Goal: Transaction & Acquisition: Book appointment/travel/reservation

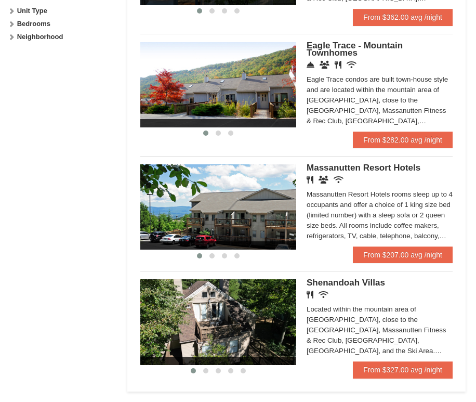
scroll to position [562, 0]
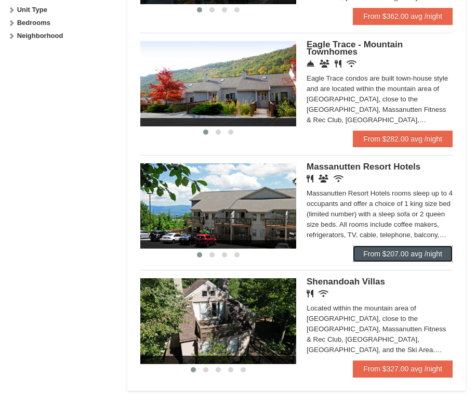
click at [401, 251] on link "From $207.00 avg /night" at bounding box center [403, 253] width 100 height 17
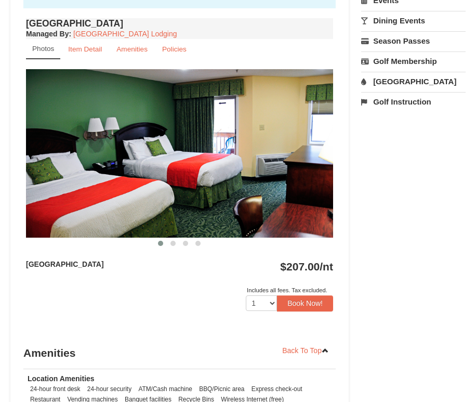
scroll to position [415, 0]
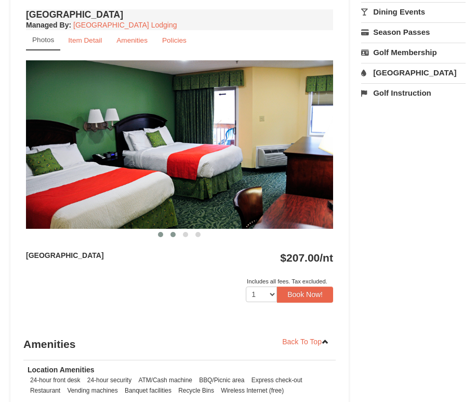
click at [176, 235] on button at bounding box center [173, 234] width 12 height 10
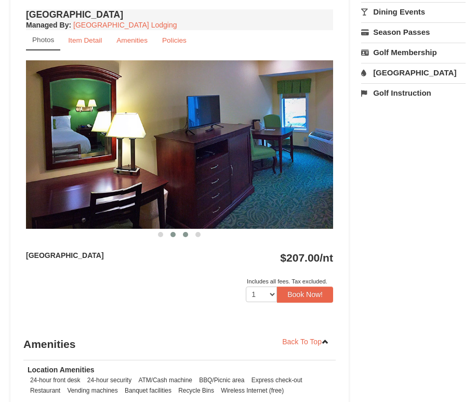
click at [186, 233] on span at bounding box center [185, 234] width 5 height 5
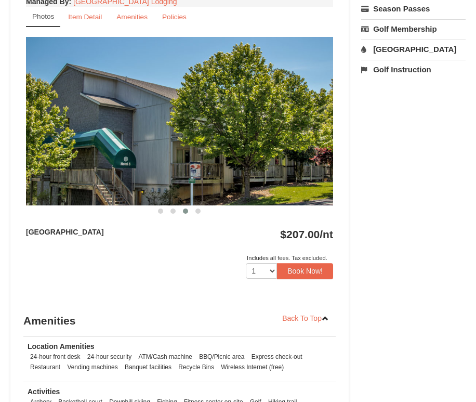
scroll to position [444, 0]
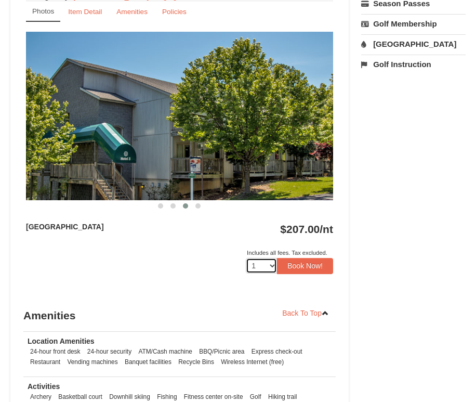
click at [265, 265] on select "1 2 3 4 5 6 7 8 9 10 11 12 13 14 15 16 17 18" at bounding box center [261, 266] width 31 height 16
select select "2"
click at [246, 258] on select "1 2 3 4 5 6 7 8 9 10 11 12 13 14 15 16 17 18" at bounding box center [261, 266] width 31 height 16
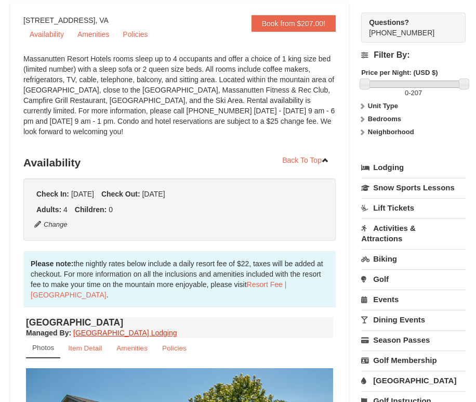
scroll to position [106, 0]
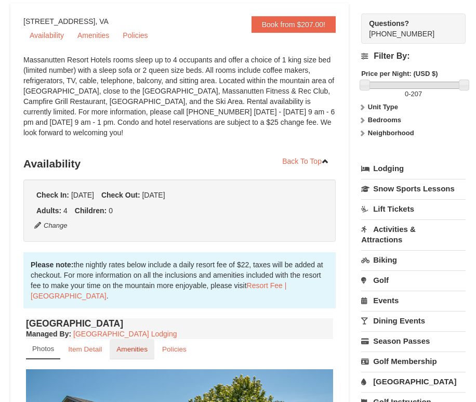
click at [137, 349] on small "Amenities" at bounding box center [131, 349] width 31 height 8
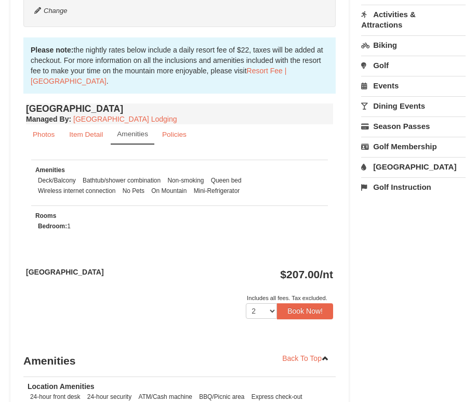
scroll to position [322, 0]
click at [88, 135] on small "Item Detail" at bounding box center [86, 134] width 34 height 8
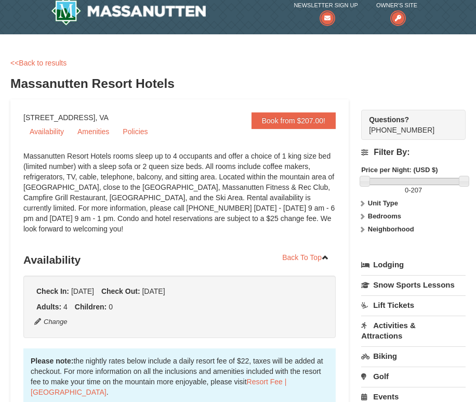
scroll to position [0, 0]
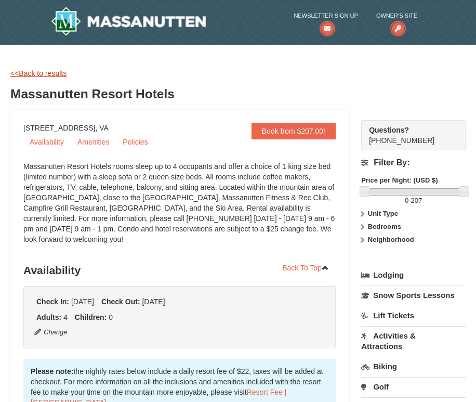
click at [60, 72] on link "<<Back to results" at bounding box center [38, 73] width 56 height 8
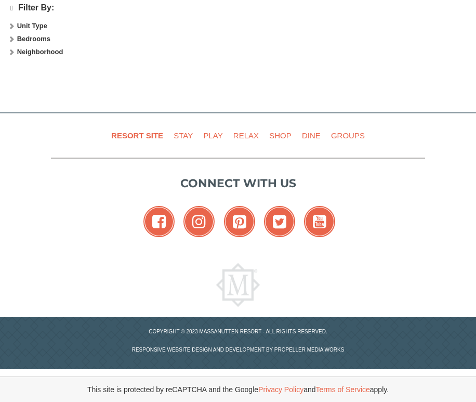
select select "10"
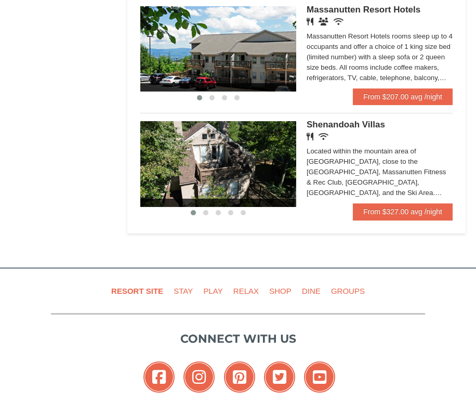
scroll to position [721, 0]
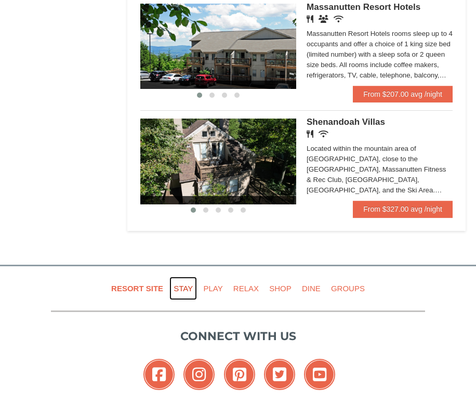
click at [179, 285] on link "Stay" at bounding box center [183, 287] width 28 height 23
click at [210, 287] on link "Play" at bounding box center [213, 287] width 28 height 23
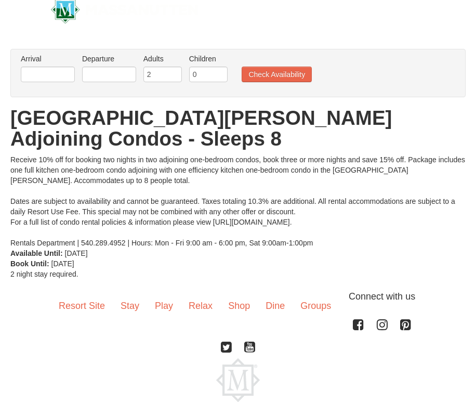
scroll to position [14, 0]
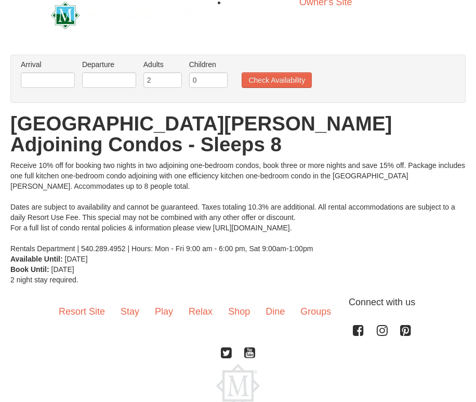
click at [67, 96] on div "Arrival Please format dates MM/DD/YYYY Please format dates MM/DD/YYYY Departure…" at bounding box center [237, 79] width 455 height 48
click at [66, 87] on input "text" at bounding box center [48, 80] width 54 height 16
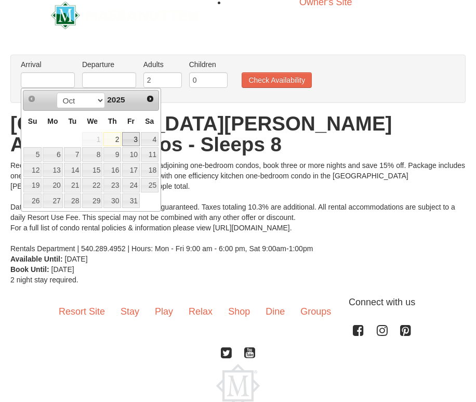
click at [129, 138] on link "3" at bounding box center [131, 139] width 18 height 15
type input "[DATE]"
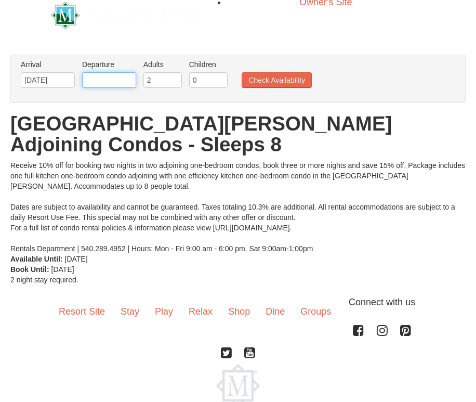
click at [116, 77] on input "text" at bounding box center [109, 80] width 54 height 16
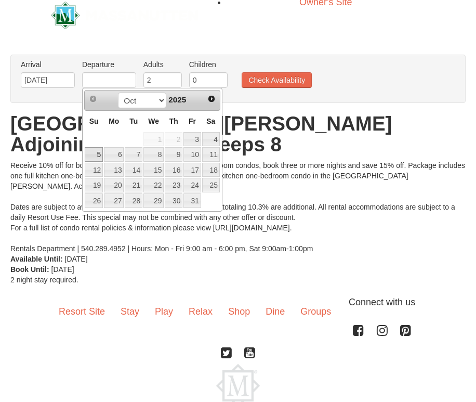
click at [90, 159] on link "5" at bounding box center [94, 154] width 18 height 15
type input "[DATE]"
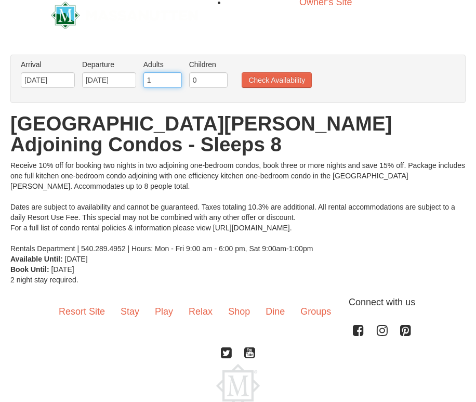
click at [176, 82] on input "1" at bounding box center [162, 80] width 38 height 16
click at [176, 77] on input "2" at bounding box center [162, 80] width 38 height 16
click at [176, 77] on input "3" at bounding box center [162, 80] width 38 height 16
type input "4"
click at [176, 77] on input "4" at bounding box center [162, 80] width 38 height 16
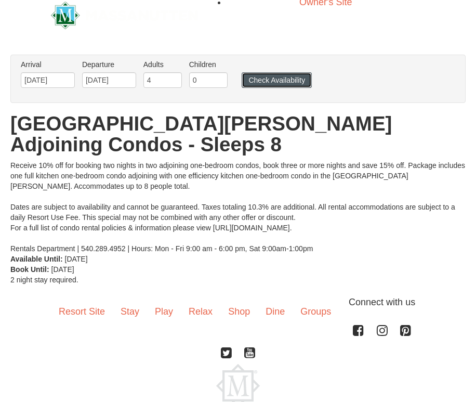
click at [255, 82] on button "Check Availability" at bounding box center [277, 80] width 70 height 16
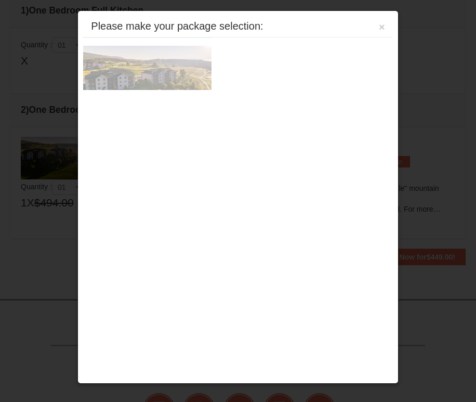
scroll to position [336, 0]
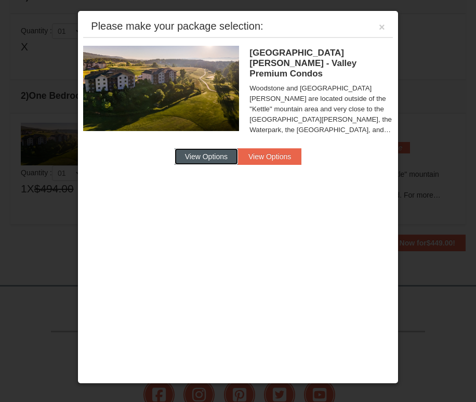
click at [215, 149] on button "View Options" at bounding box center [206, 156] width 63 height 17
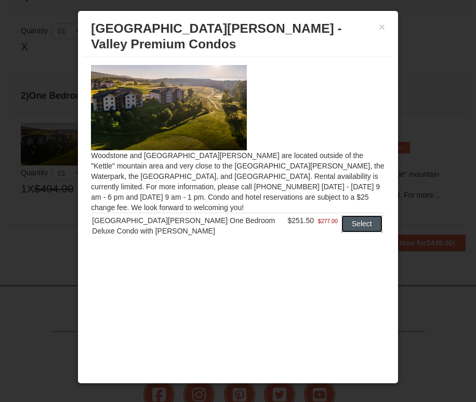
click at [362, 215] on button "Select" at bounding box center [361, 223] width 41 height 17
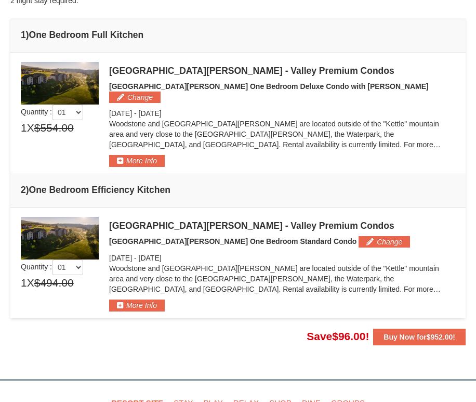
scroll to position [300, 0]
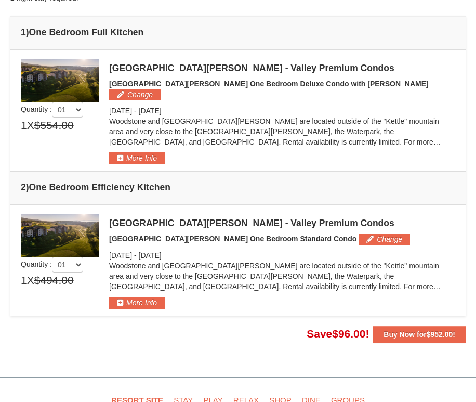
click at [354, 214] on div "[GEOGRAPHIC_DATA][PERSON_NAME] - Valley Premium Condos [GEOGRAPHIC_DATA][PERSON…" at bounding box center [282, 261] width 346 height 95
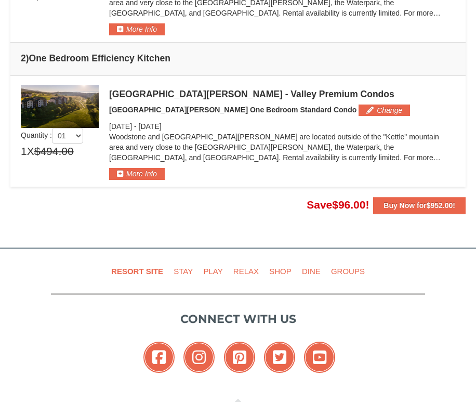
scroll to position [430, 0]
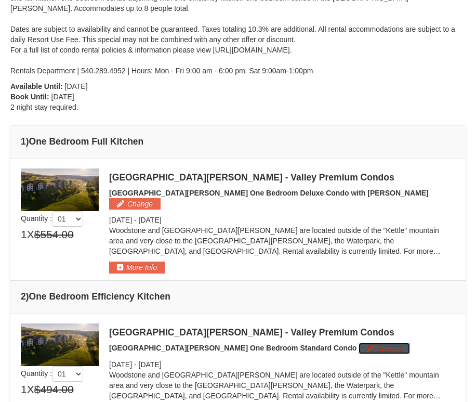
click at [358, 342] on button "Change" at bounding box center [383, 347] width 51 height 11
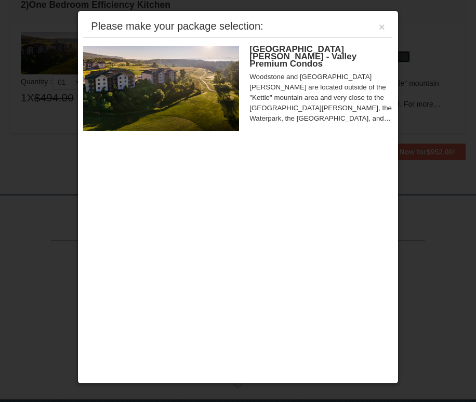
scroll to position [483, 0]
click at [327, 54] on span "[GEOGRAPHIC_DATA][PERSON_NAME] - Valley Premium Condos" at bounding box center [302, 56] width 107 height 24
click at [381, 29] on button "×" at bounding box center [382, 27] width 6 height 10
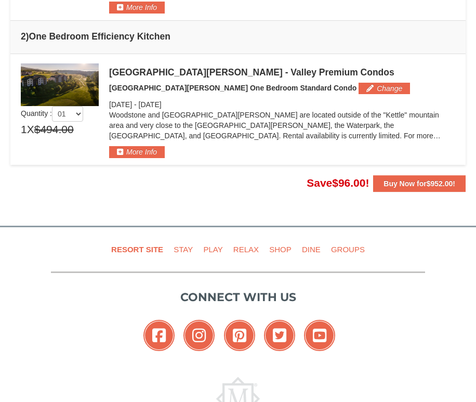
scroll to position [435, 0]
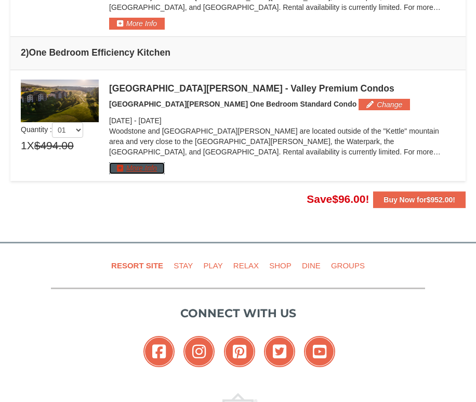
click at [153, 162] on button "More Info" at bounding box center [137, 167] width 56 height 11
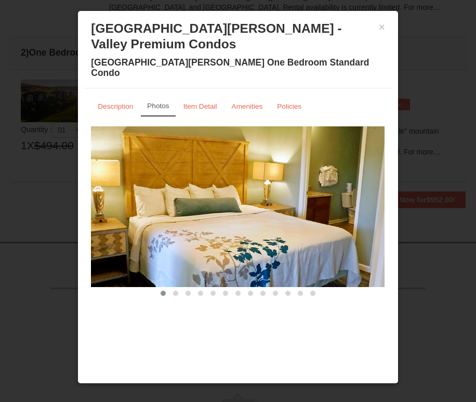
click at [352, 195] on img at bounding box center [238, 206] width 294 height 161
click at [383, 178] on img at bounding box center [238, 206] width 294 height 161
click at [176, 290] on span at bounding box center [175, 292] width 5 height 5
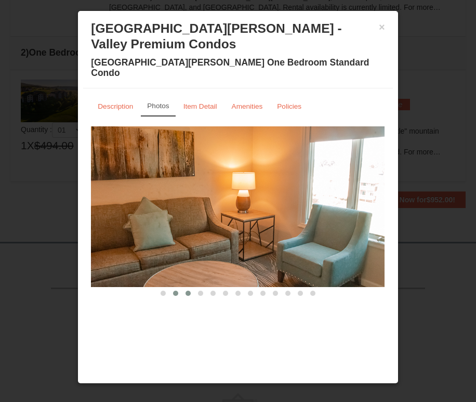
click at [189, 290] on span at bounding box center [187, 292] width 5 height 5
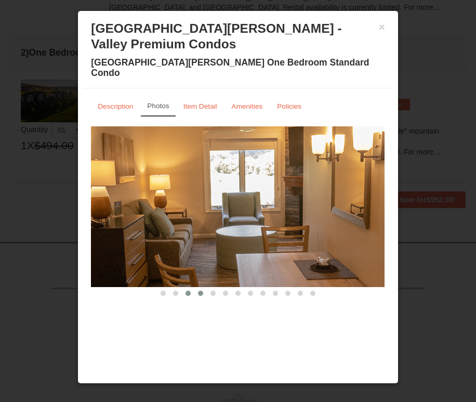
click at [201, 290] on span at bounding box center [200, 292] width 5 height 5
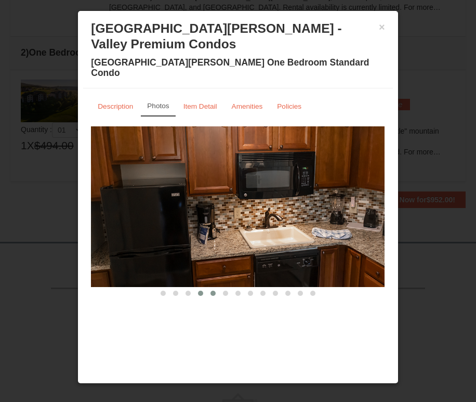
click at [216, 288] on button at bounding box center [213, 293] width 12 height 10
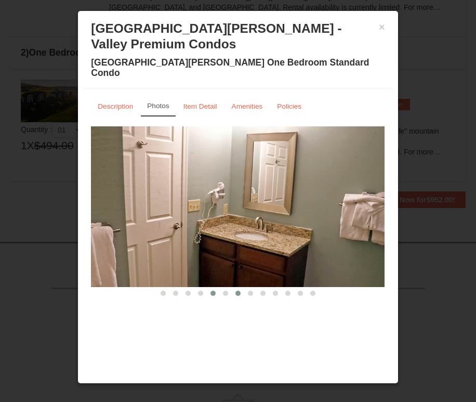
click at [233, 288] on button at bounding box center [238, 293] width 12 height 10
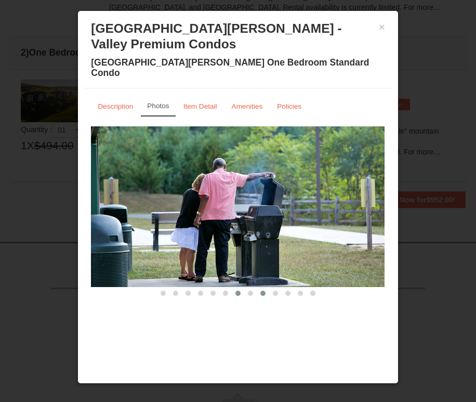
click at [265, 290] on span at bounding box center [262, 292] width 5 height 5
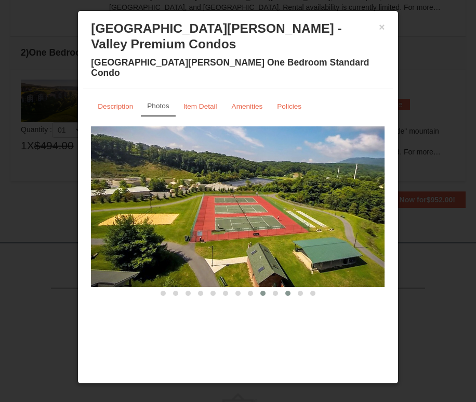
click at [288, 288] on button at bounding box center [288, 293] width 12 height 10
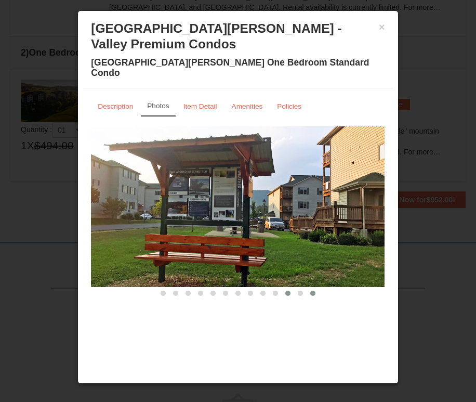
click at [313, 290] on span at bounding box center [312, 292] width 5 height 5
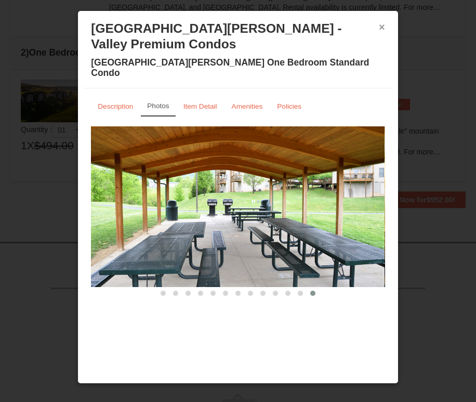
click at [381, 28] on button "×" at bounding box center [382, 27] width 6 height 10
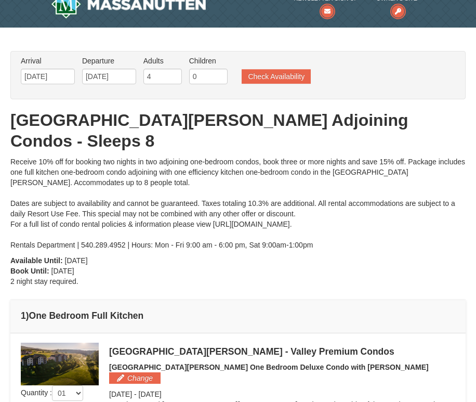
scroll to position [0, 0]
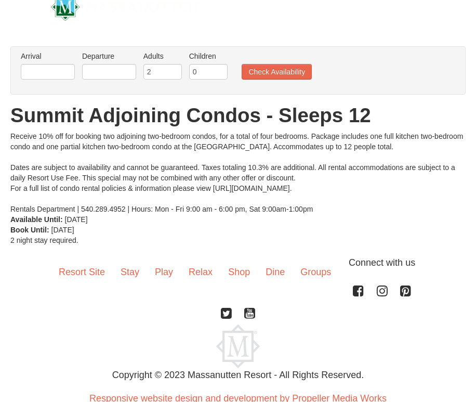
scroll to position [67, 0]
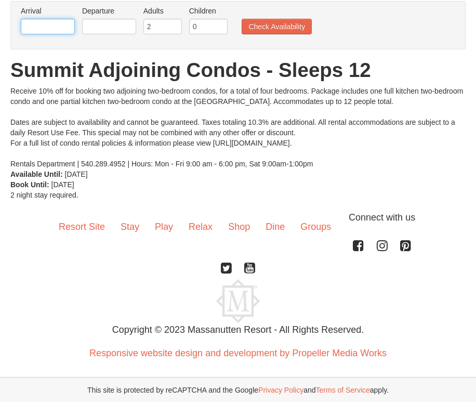
click at [67, 31] on input "text" at bounding box center [48, 27] width 54 height 16
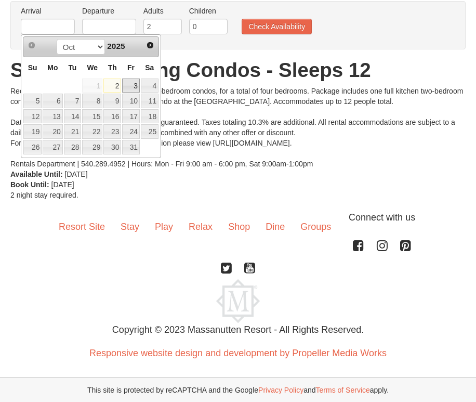
click at [137, 85] on link "3" at bounding box center [131, 85] width 18 height 15
type input "[DATE]"
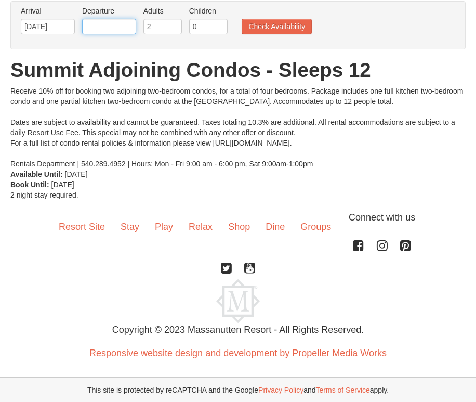
click at [126, 28] on input "text" at bounding box center [109, 27] width 54 height 16
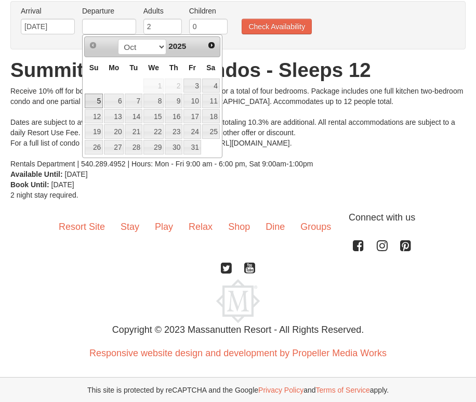
click at [97, 96] on link "5" at bounding box center [94, 101] width 18 height 15
type input "[DATE]"
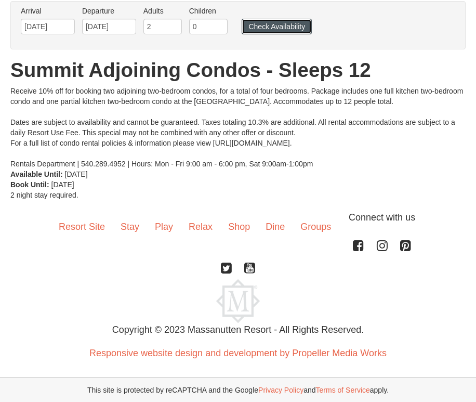
click at [255, 22] on button "Check Availability" at bounding box center [277, 27] width 70 height 16
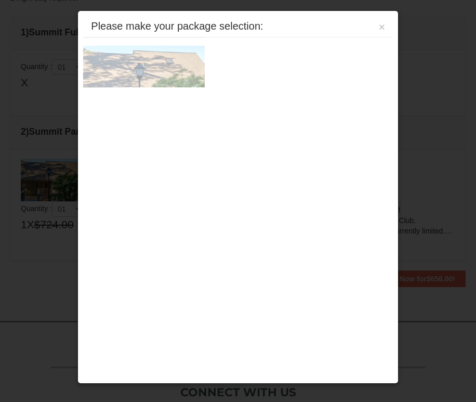
scroll to position [288, 0]
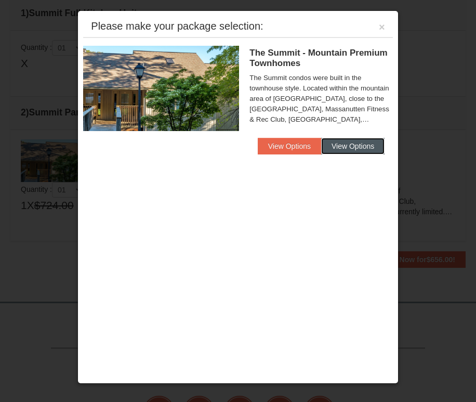
click at [321, 149] on button "View Options" at bounding box center [352, 146] width 63 height 17
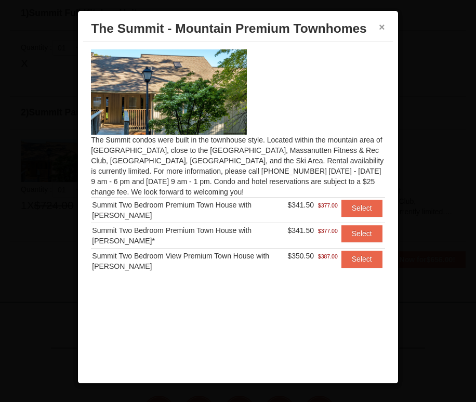
click at [382, 27] on button "×" at bounding box center [382, 27] width 6 height 10
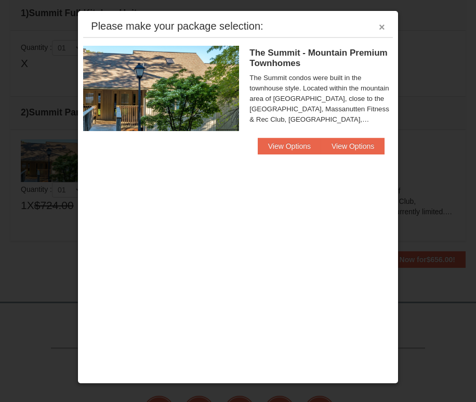
click at [382, 29] on button "×" at bounding box center [382, 27] width 6 height 10
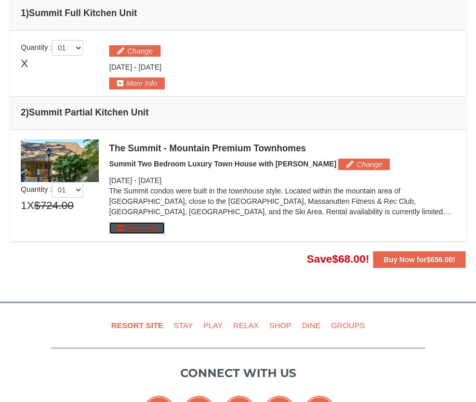
click at [157, 228] on button "More Info" at bounding box center [137, 227] width 56 height 11
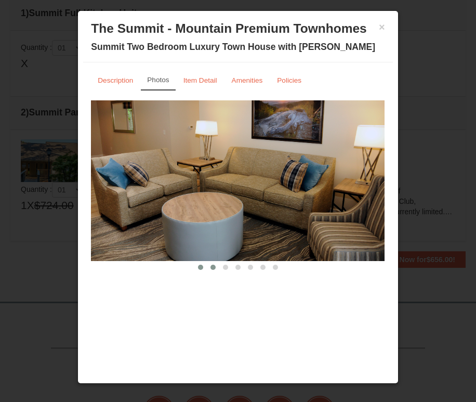
click at [215, 267] on span at bounding box center [212, 266] width 5 height 5
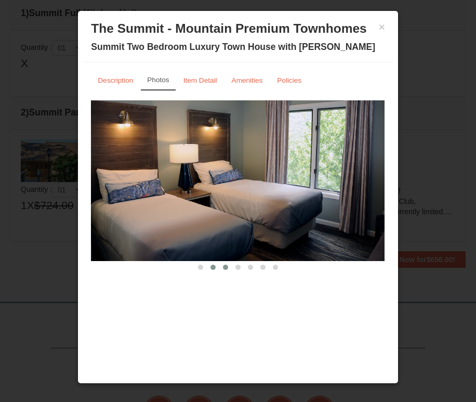
click at [224, 266] on span at bounding box center [225, 266] width 5 height 5
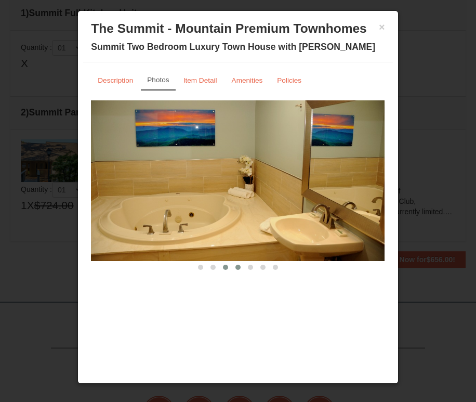
click at [236, 265] on span at bounding box center [237, 266] width 5 height 5
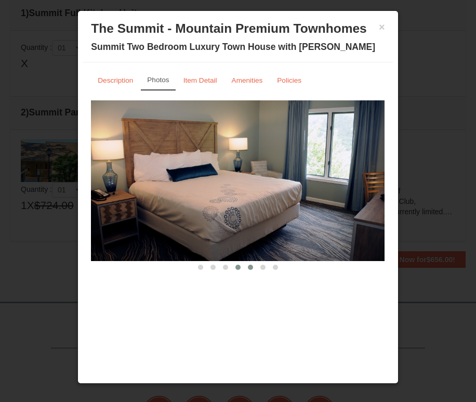
click at [245, 267] on button at bounding box center [250, 267] width 12 height 10
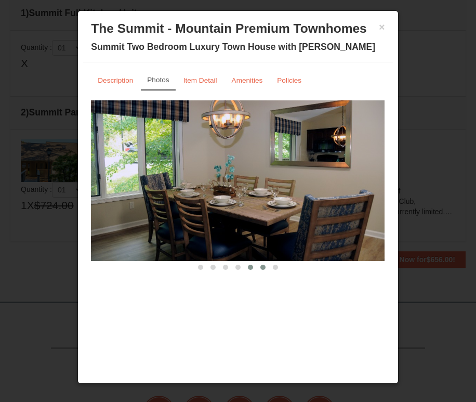
click at [264, 269] on span at bounding box center [262, 266] width 5 height 5
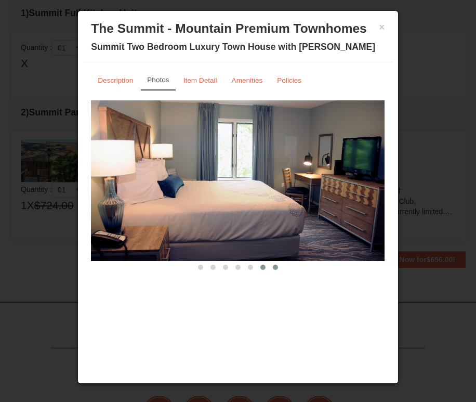
click at [273, 265] on span at bounding box center [275, 266] width 5 height 5
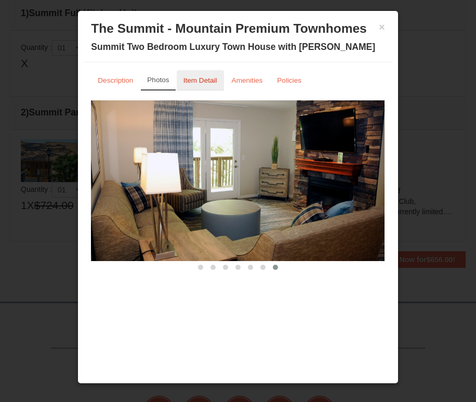
click at [206, 82] on small "Item Detail" at bounding box center [200, 80] width 34 height 8
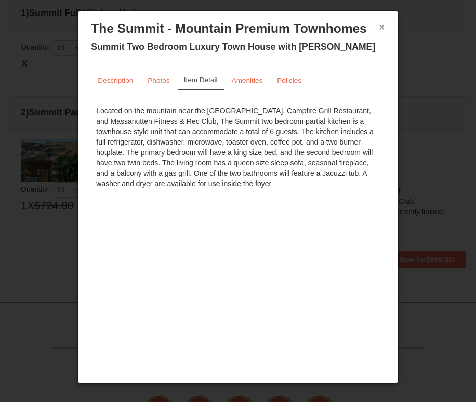
click at [382, 30] on button "×" at bounding box center [382, 27] width 6 height 10
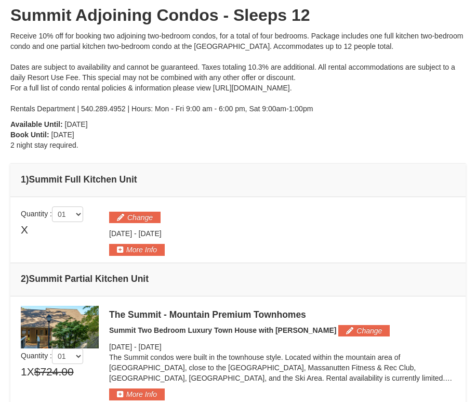
scroll to position [122, 0]
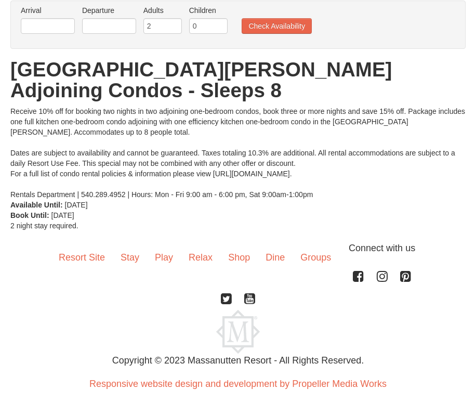
scroll to position [77, 0]
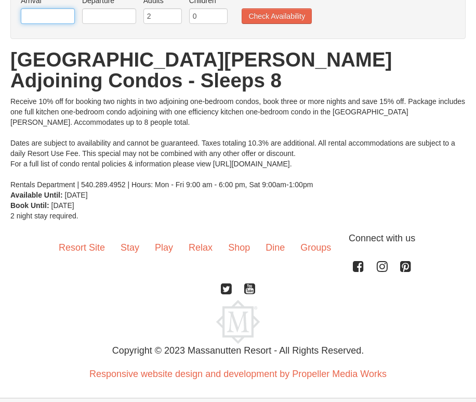
click at [60, 13] on input "text" at bounding box center [48, 16] width 54 height 16
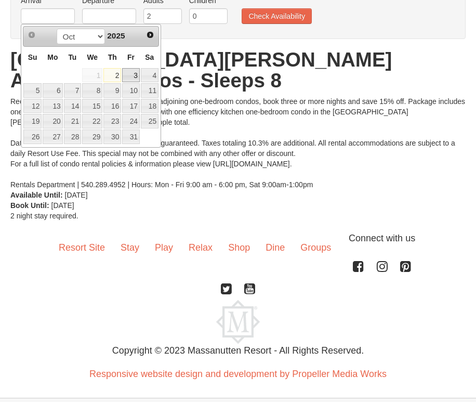
click at [136, 75] on link "3" at bounding box center [131, 75] width 18 height 15
type input "[DATE]"
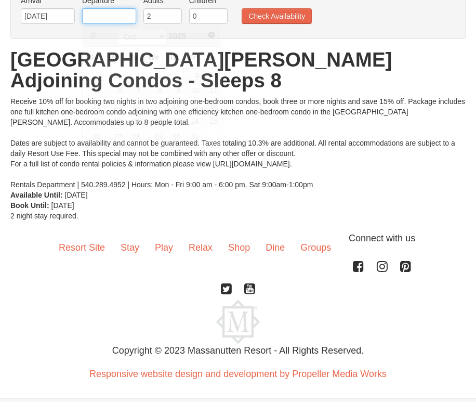
click at [117, 21] on input "text" at bounding box center [109, 16] width 54 height 16
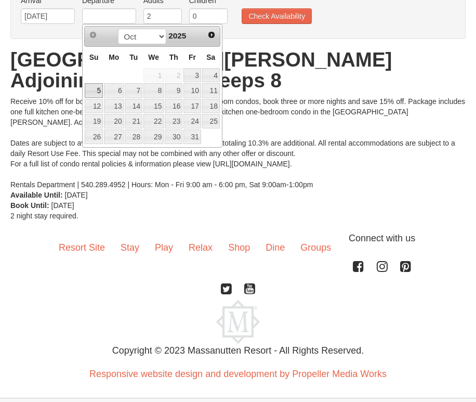
click at [98, 88] on link "5" at bounding box center [94, 90] width 18 height 15
type input "[DATE]"
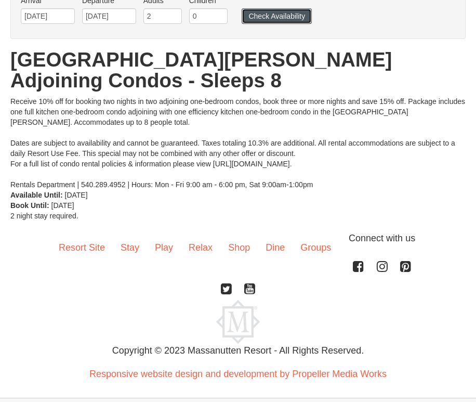
click at [261, 16] on button "Check Availability" at bounding box center [277, 16] width 70 height 16
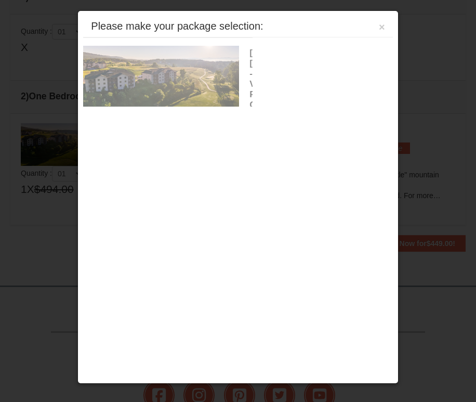
scroll to position [336, 0]
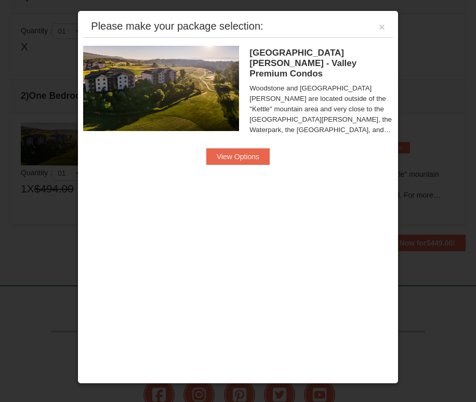
click at [385, 25] on div "Please make your package selection: ×" at bounding box center [237, 26] width 309 height 21
click at [383, 26] on button "×" at bounding box center [382, 27] width 6 height 10
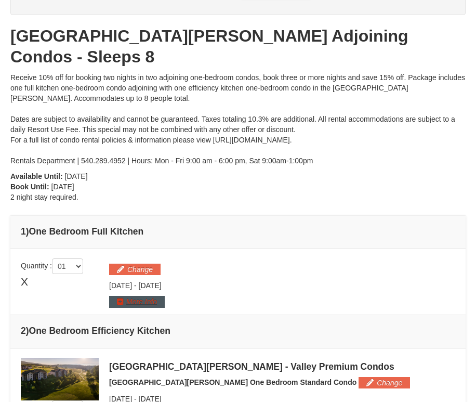
scroll to position [0, 0]
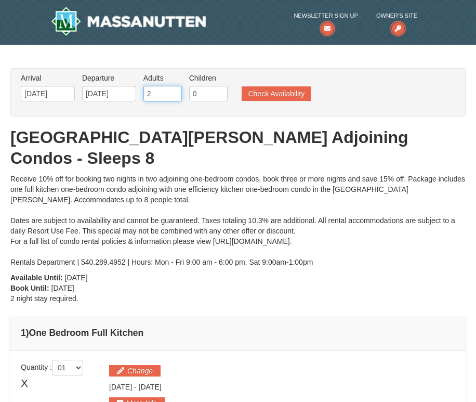
click at [162, 93] on input "2" at bounding box center [162, 94] width 38 height 16
click at [176, 90] on input "3" at bounding box center [162, 94] width 38 height 16
type input "4"
click at [176, 90] on input "4" at bounding box center [162, 94] width 38 height 16
click at [251, 93] on button "Check Availability" at bounding box center [276, 93] width 69 height 15
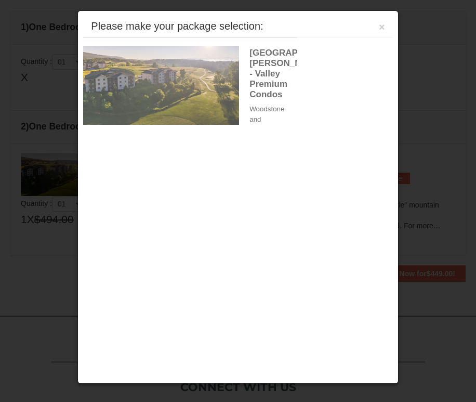
scroll to position [336, 0]
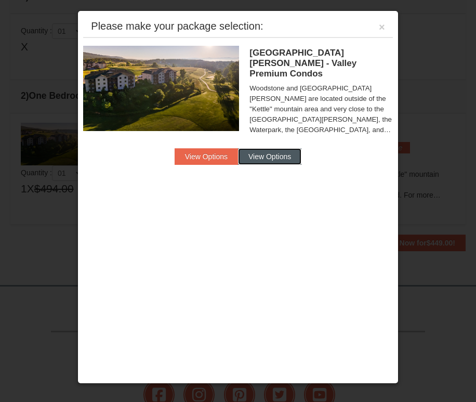
click at [267, 148] on button "View Options" at bounding box center [269, 156] width 63 height 17
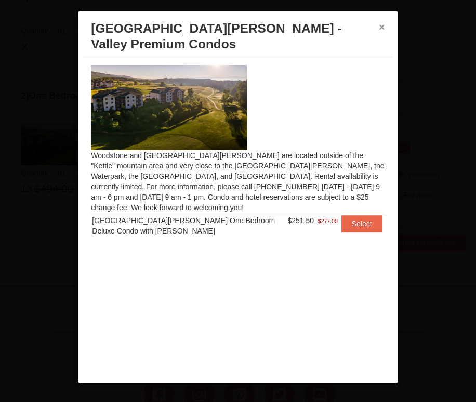
click at [380, 30] on button "×" at bounding box center [382, 27] width 6 height 10
